Goal: Task Accomplishment & Management: Manage account settings

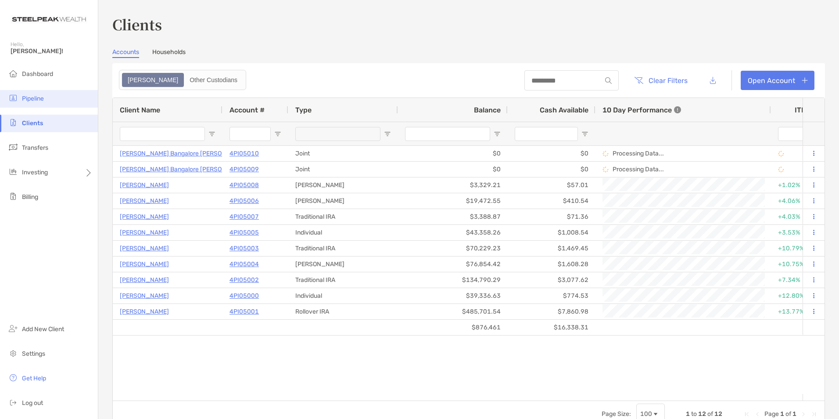
click at [41, 99] on span "Pipeline" at bounding box center [33, 98] width 22 height 7
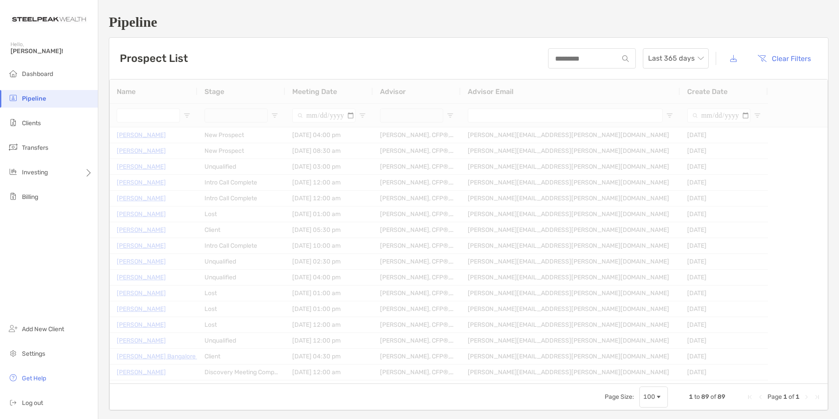
type input "**********"
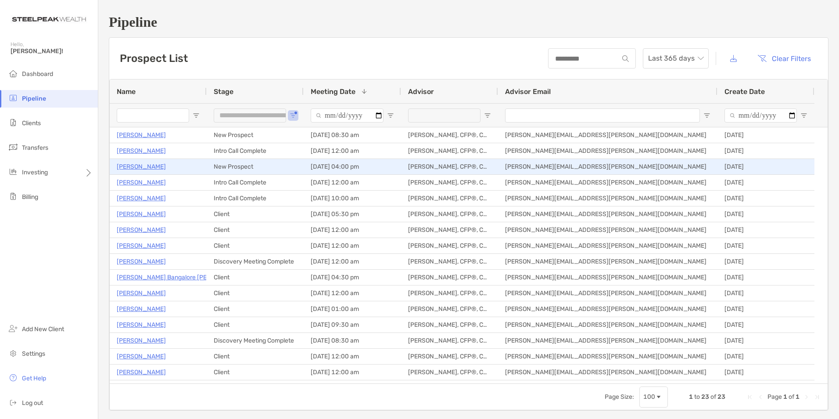
click at [133, 164] on p "[PERSON_NAME]" at bounding box center [141, 166] width 49 height 11
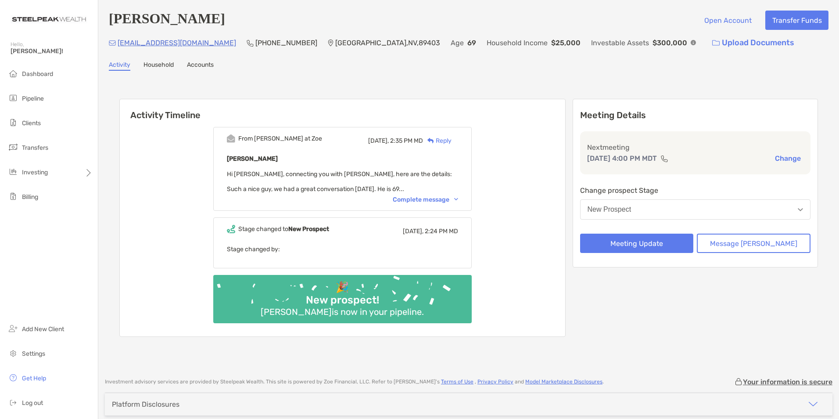
click at [442, 198] on div "Complete message" at bounding box center [425, 199] width 65 height 7
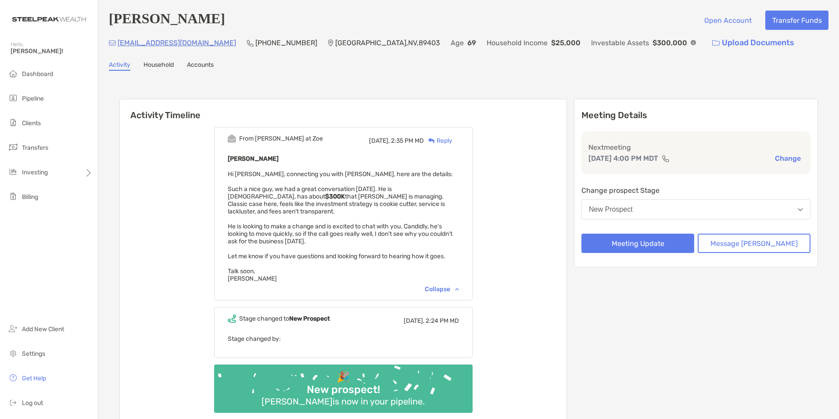
click at [628, 220] on button "New Prospect" at bounding box center [696, 209] width 229 height 20
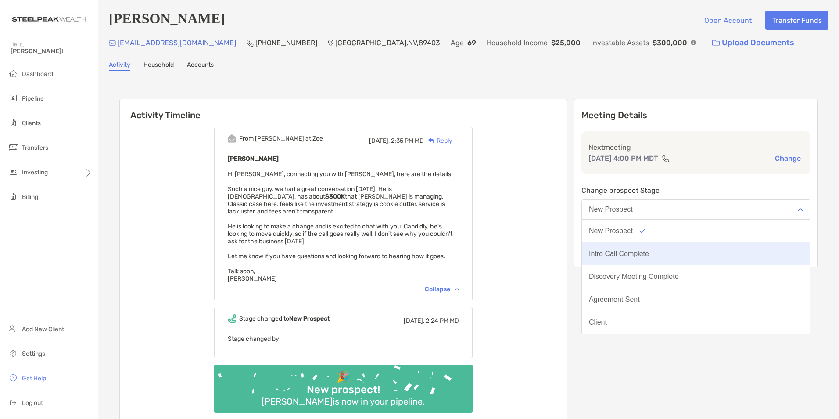
click at [630, 250] on button "Intro Call Complete" at bounding box center [696, 253] width 228 height 23
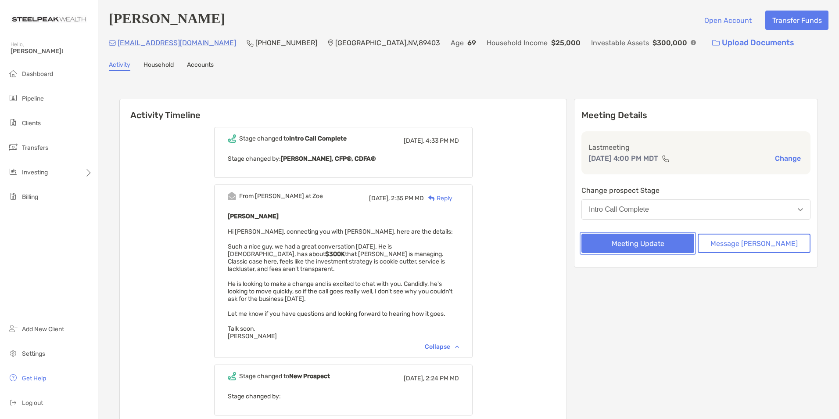
click at [627, 245] on button "Meeting Update" at bounding box center [638, 243] width 113 height 19
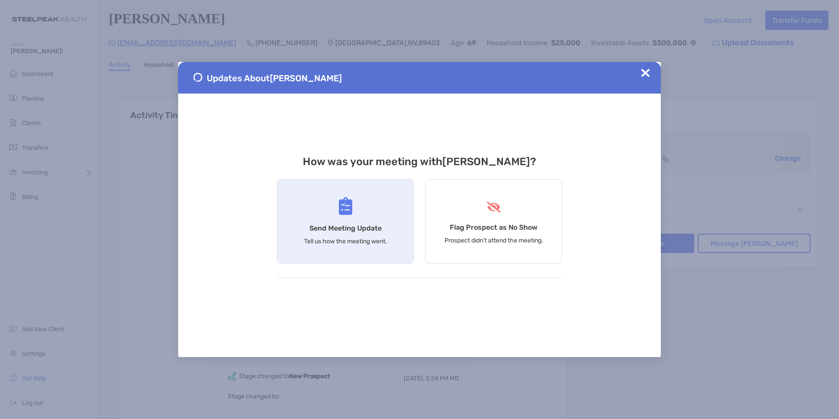
click at [344, 214] on img at bounding box center [346, 206] width 14 height 18
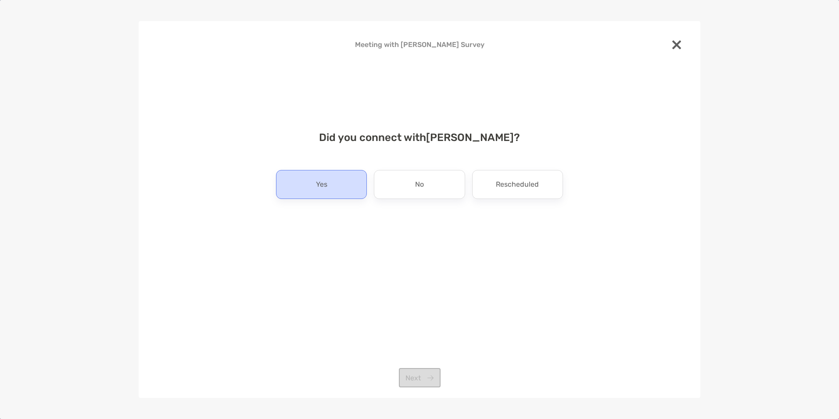
click at [328, 180] on div "Yes" at bounding box center [321, 184] width 91 height 29
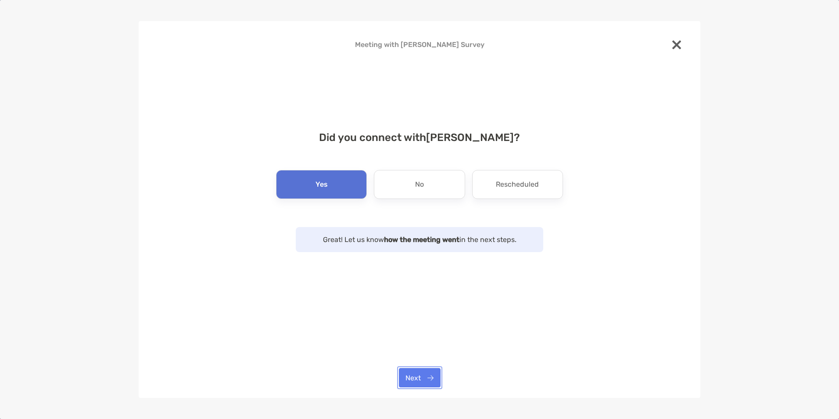
click at [427, 376] on button "Next" at bounding box center [420, 377] width 42 height 19
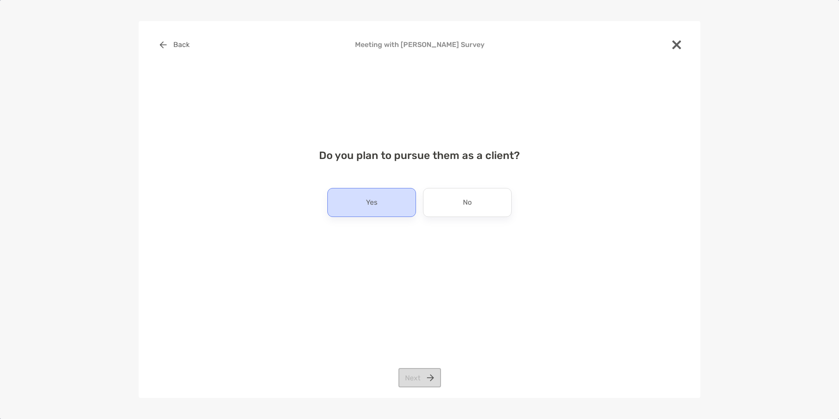
click at [373, 206] on p "Yes" at bounding box center [371, 202] width 11 height 14
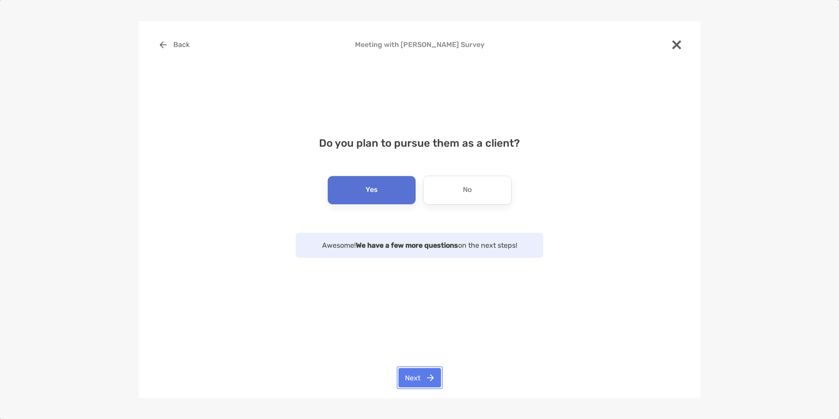
click at [422, 378] on button "Next" at bounding box center [420, 377] width 43 height 19
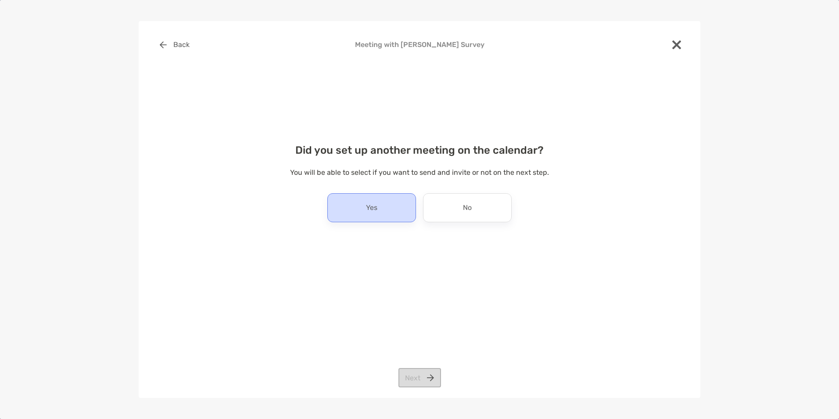
click at [379, 199] on div "Yes" at bounding box center [372, 207] width 89 height 29
click at [426, 379] on button "Next" at bounding box center [420, 377] width 43 height 19
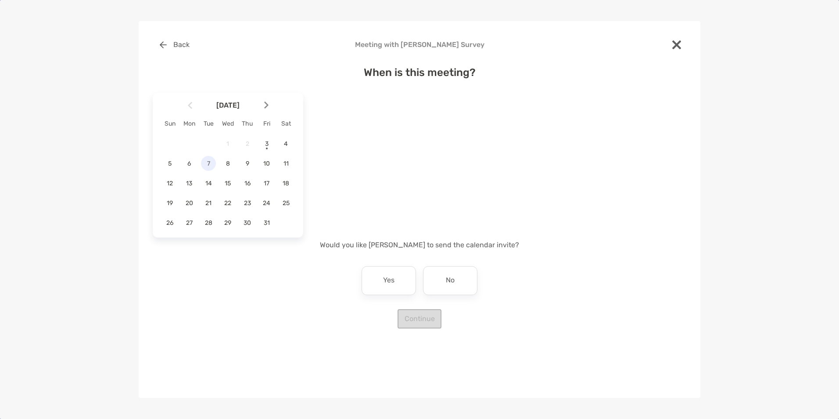
click at [205, 162] on span "7" at bounding box center [208, 163] width 15 height 7
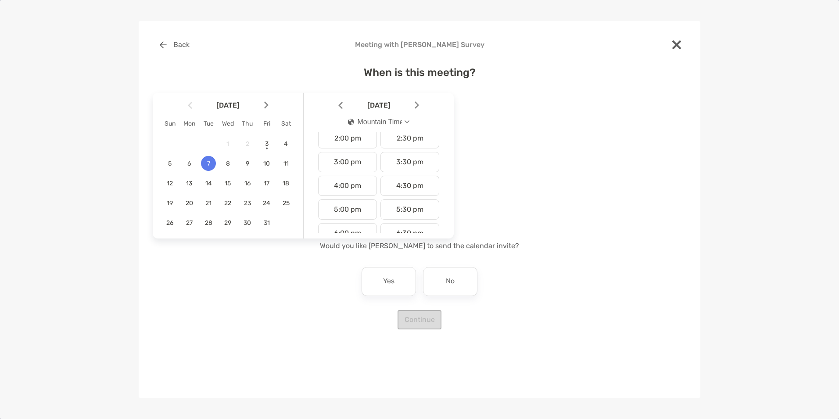
scroll to position [339, 0]
click at [348, 184] on div "4:00 pm" at bounding box center [347, 183] width 59 height 20
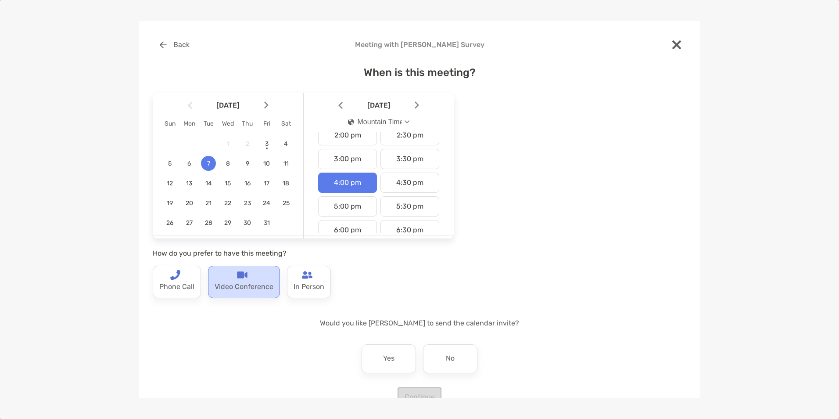
click at [254, 287] on p "Video Conference" at bounding box center [244, 287] width 59 height 14
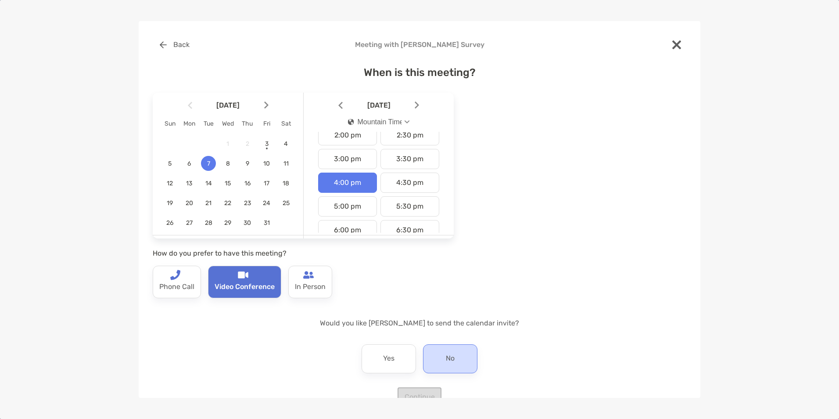
click at [447, 358] on p "No" at bounding box center [450, 359] width 9 height 14
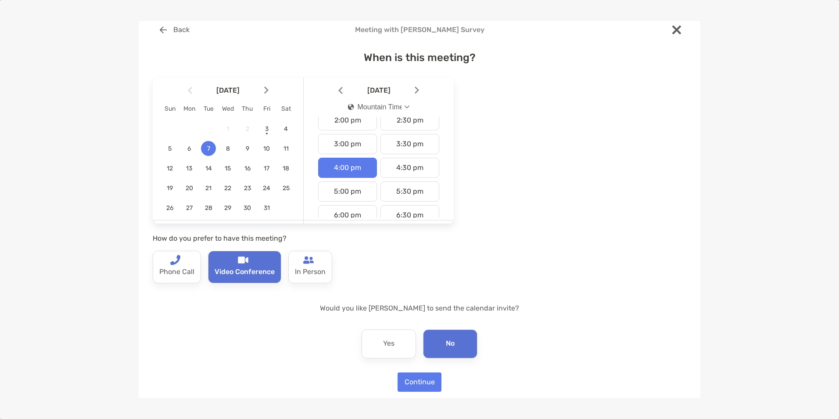
scroll to position [22, 0]
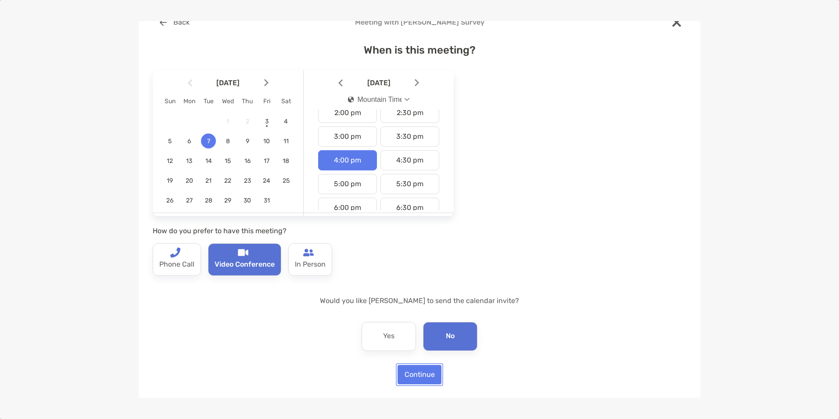
click at [419, 378] on button "Continue" at bounding box center [420, 374] width 44 height 19
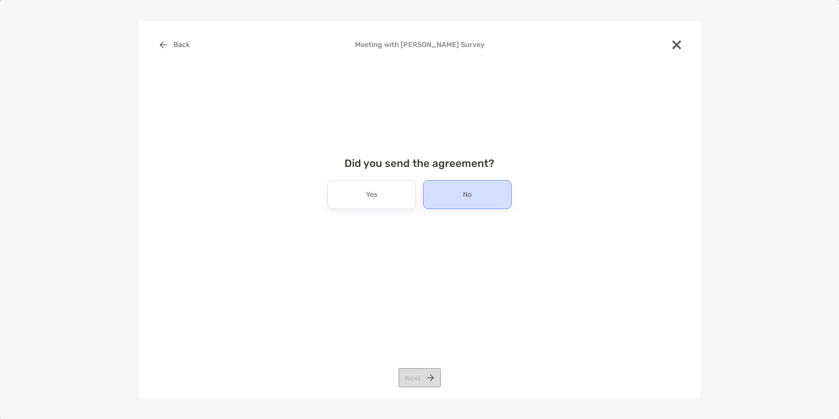
click at [443, 195] on div "No" at bounding box center [467, 194] width 89 height 29
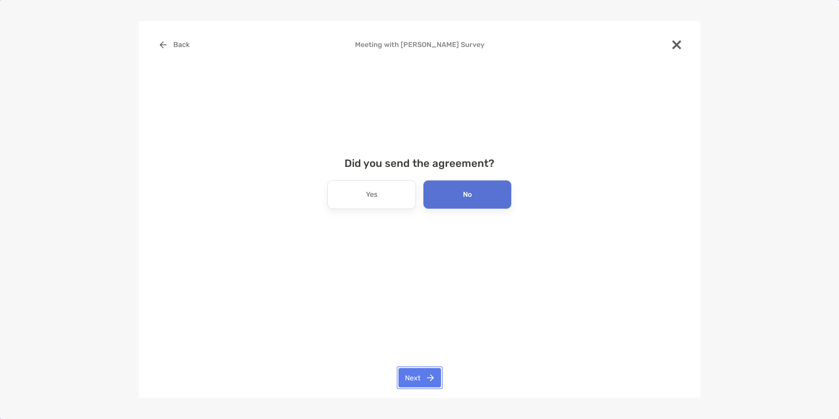
click at [415, 374] on button "Next" at bounding box center [420, 377] width 43 height 19
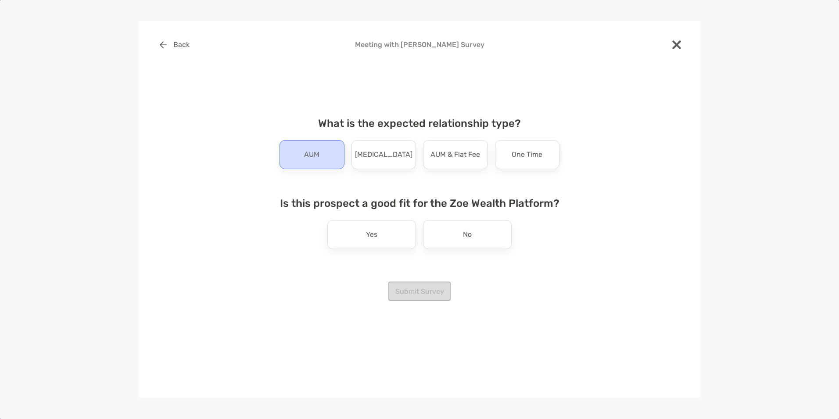
click at [308, 149] on p "AUM" at bounding box center [311, 155] width 15 height 14
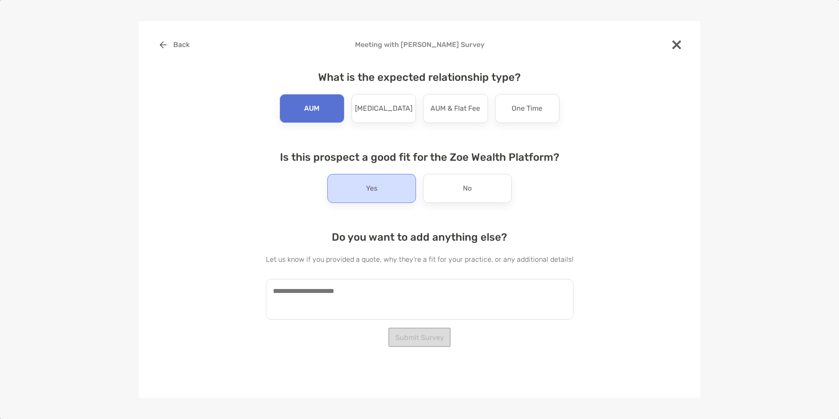
click at [348, 189] on div "Yes" at bounding box center [372, 188] width 89 height 29
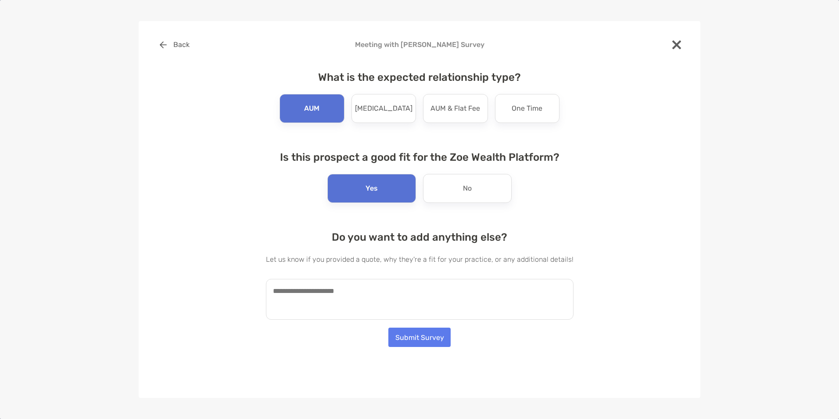
click at [369, 295] on textarea at bounding box center [420, 299] width 308 height 41
type textarea "**********"
click at [421, 340] on button "Submit Survey" at bounding box center [420, 337] width 62 height 19
